Goal: Register for event/course

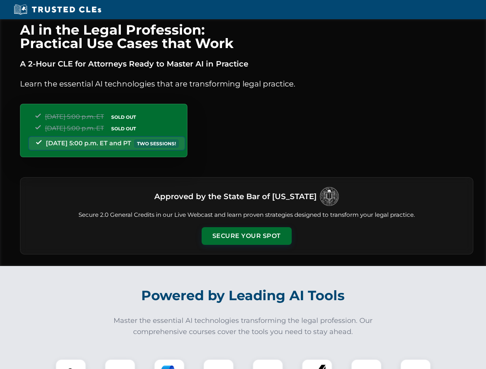
click at [246, 236] on button "Secure Your Spot" at bounding box center [246, 236] width 90 height 18
click at [71, 364] on img at bounding box center [71, 374] width 22 height 22
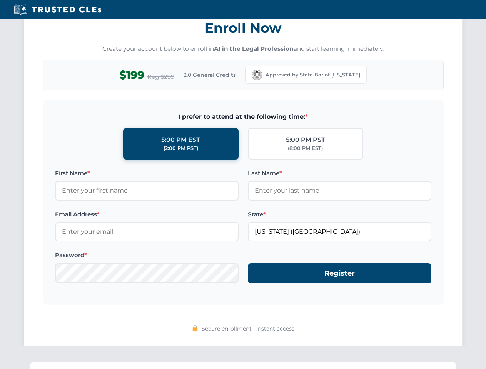
scroll to position [755, 0]
